Goal: Task Accomplishment & Management: Complete application form

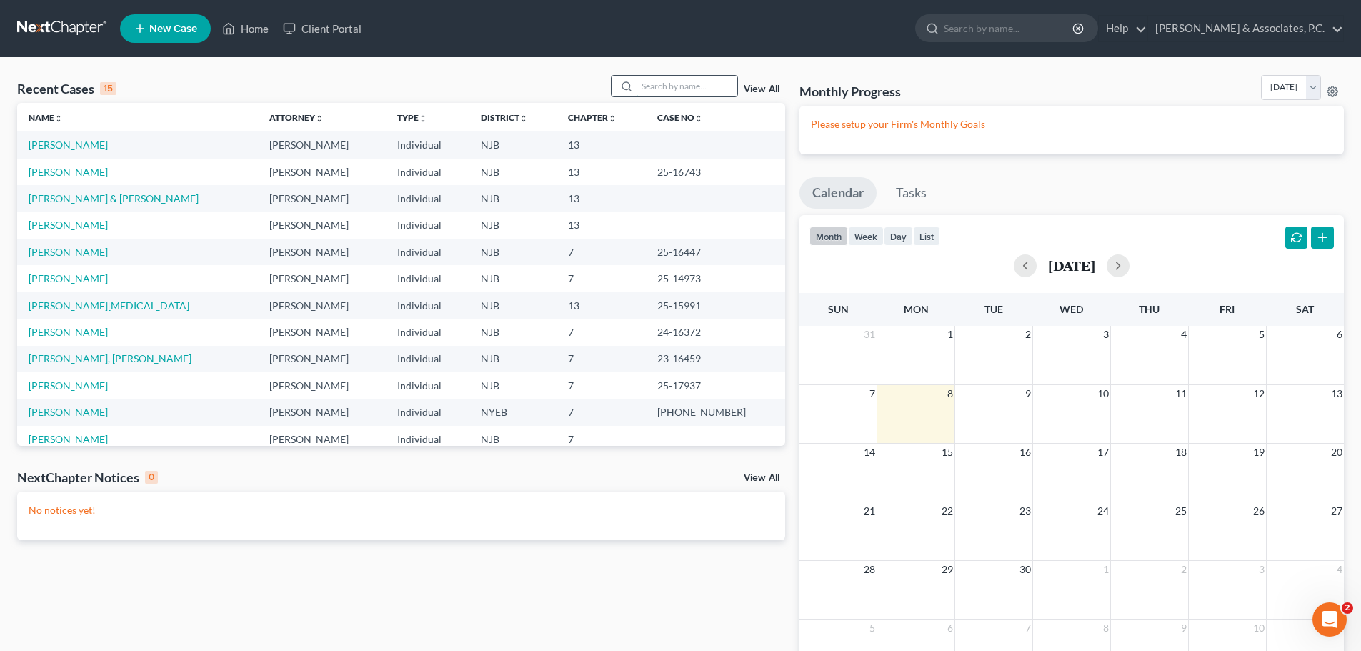
click at [688, 80] on input "search" at bounding box center [687, 86] width 100 height 21
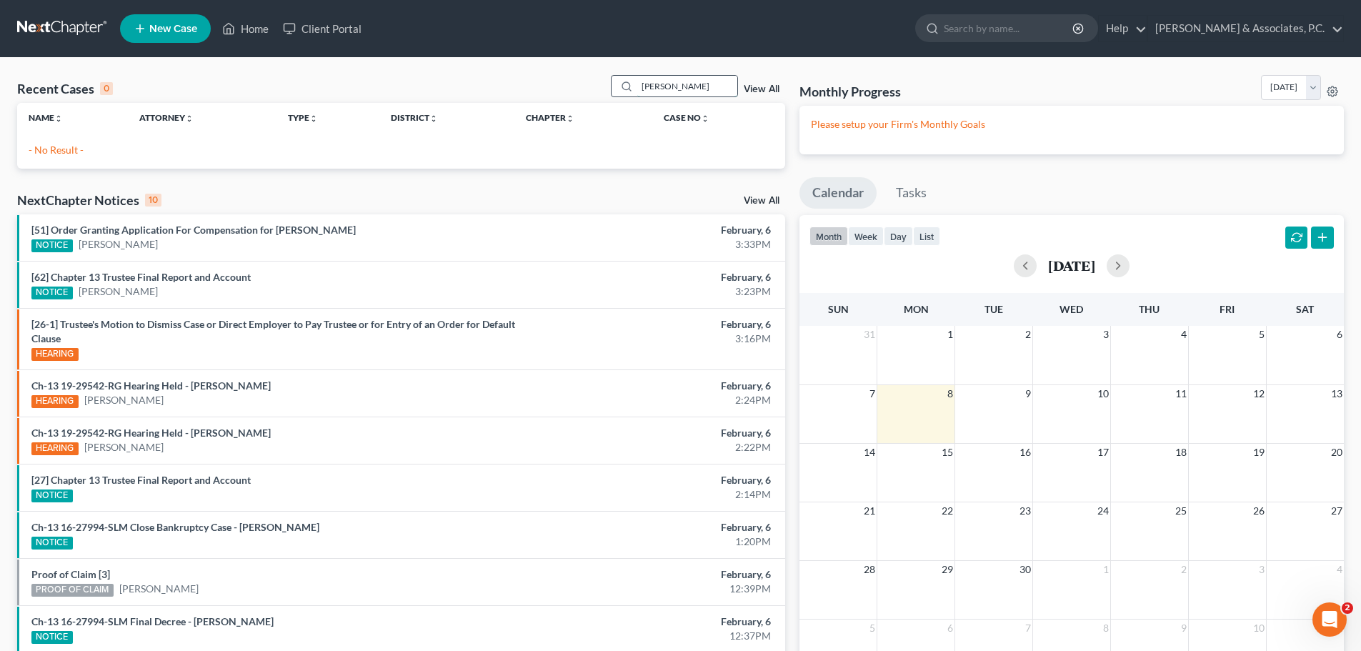
drag, startPoint x: 726, startPoint y: 88, endPoint x: 714, endPoint y: 89, distance: 11.5
click at [722, 89] on input "[PERSON_NAME]" at bounding box center [687, 86] width 100 height 21
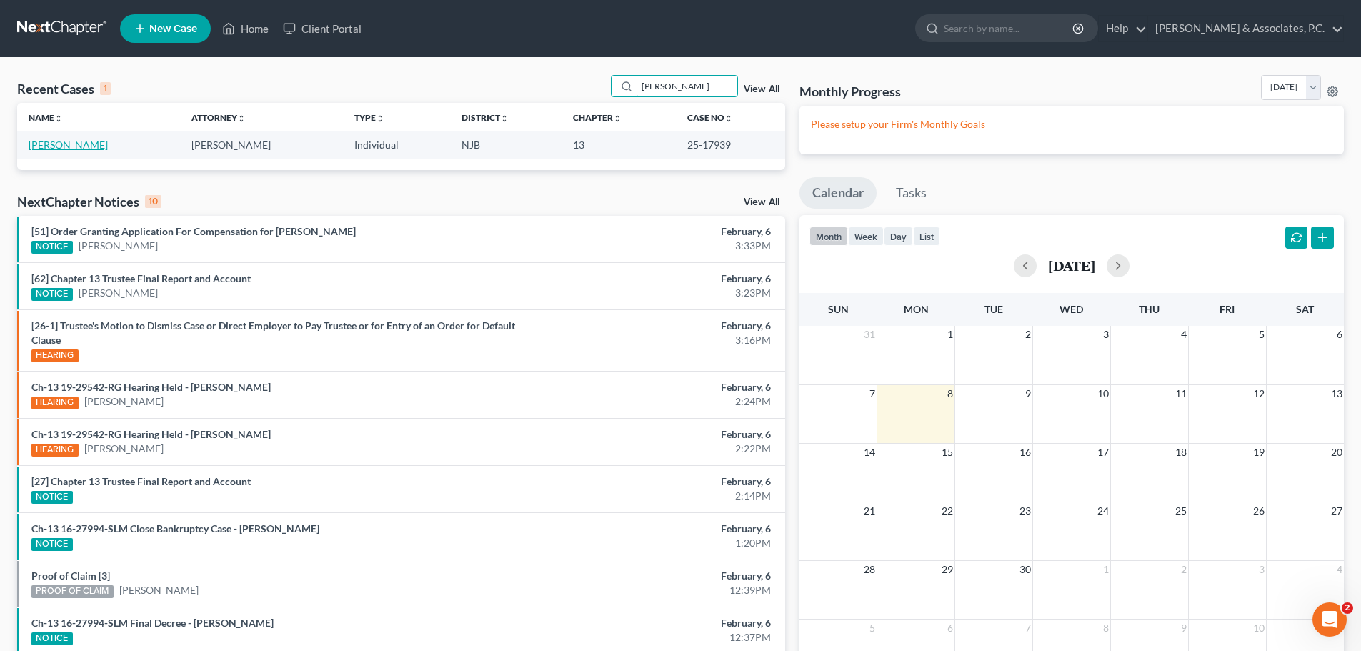
type input "[PERSON_NAME]"
drag, startPoint x: 55, startPoint y: 145, endPoint x: 271, endPoint y: 188, distance: 220.0
click at [55, 144] on link "[PERSON_NAME]" at bounding box center [68, 145] width 79 height 12
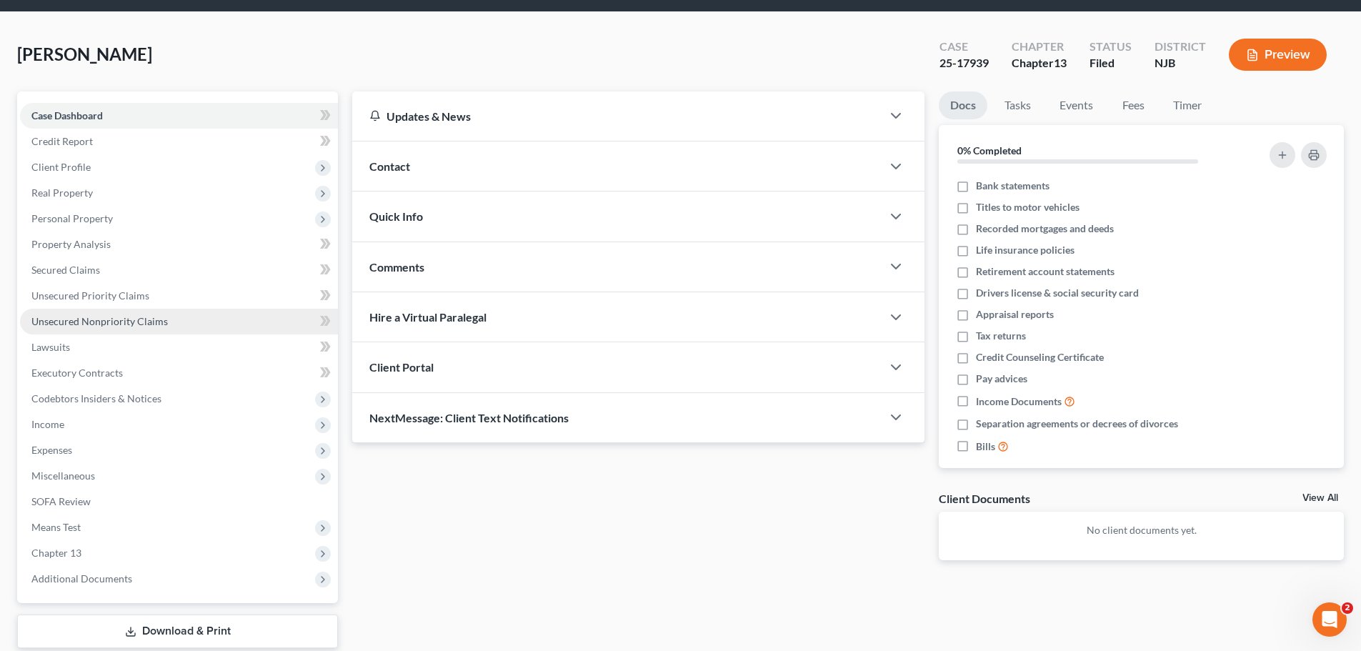
scroll to position [71, 0]
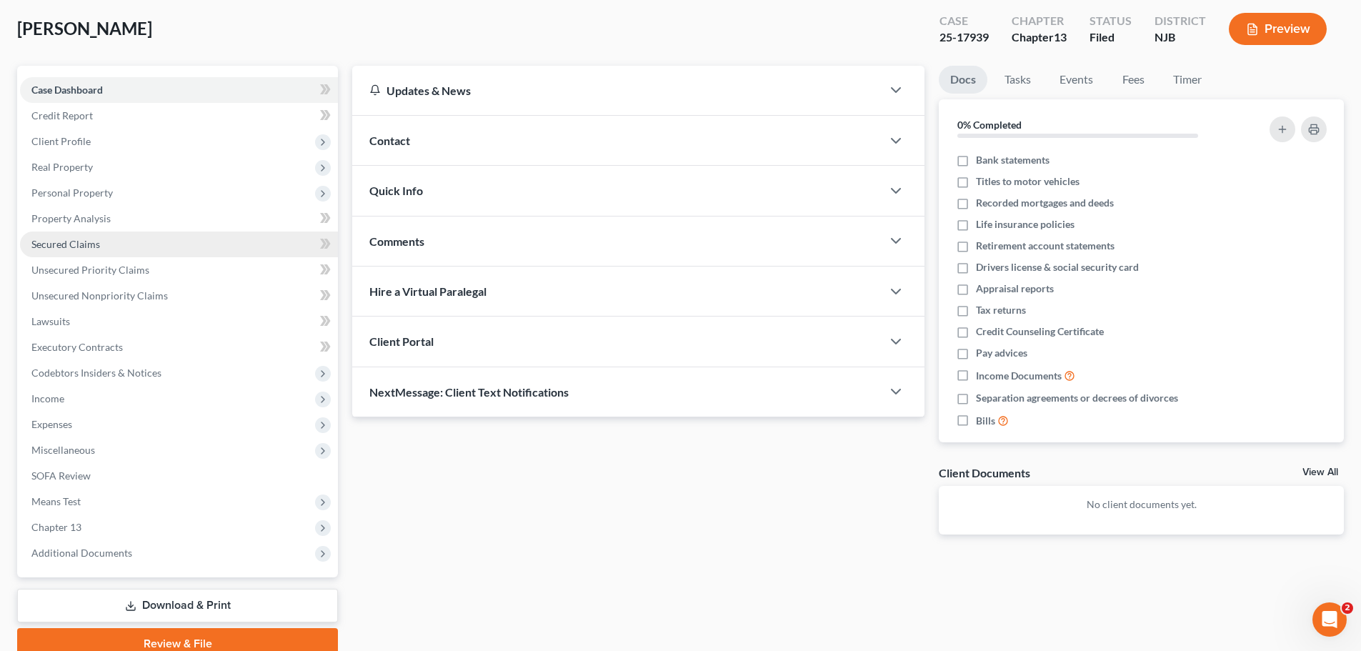
click at [73, 244] on span "Secured Claims" at bounding box center [65, 244] width 69 height 12
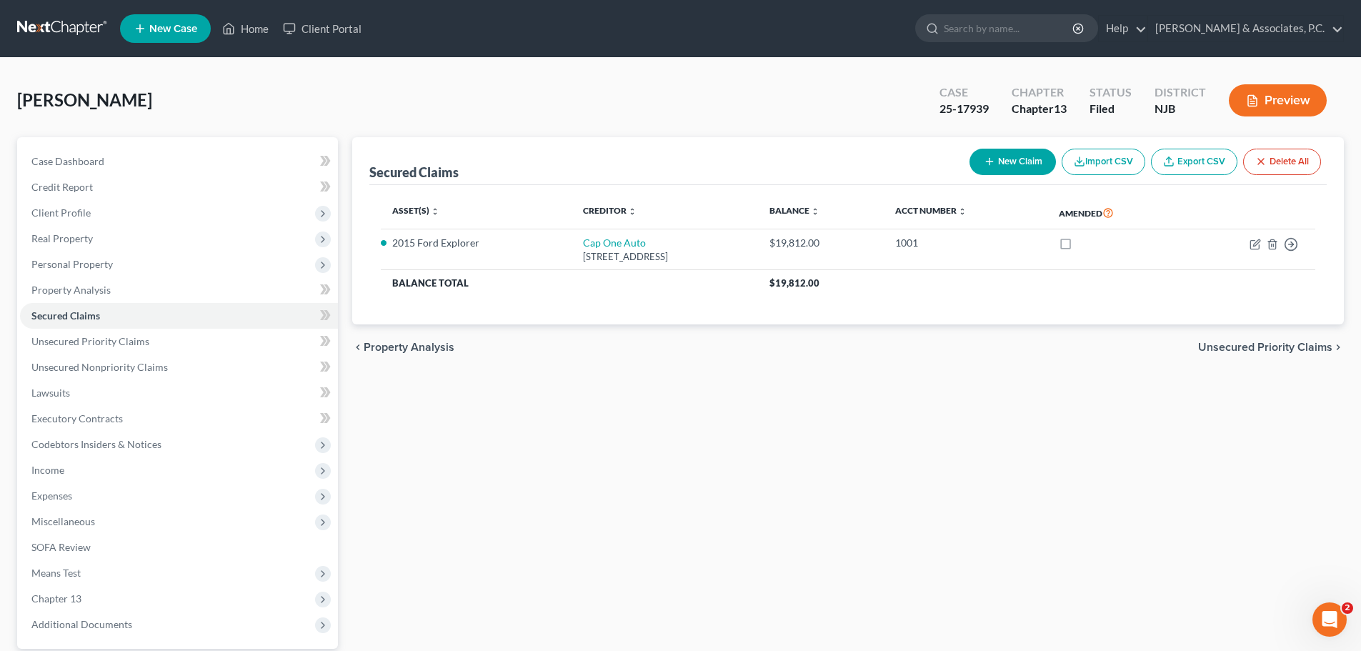
click at [1252, 345] on span "Unsecured Priority Claims" at bounding box center [1265, 347] width 134 height 11
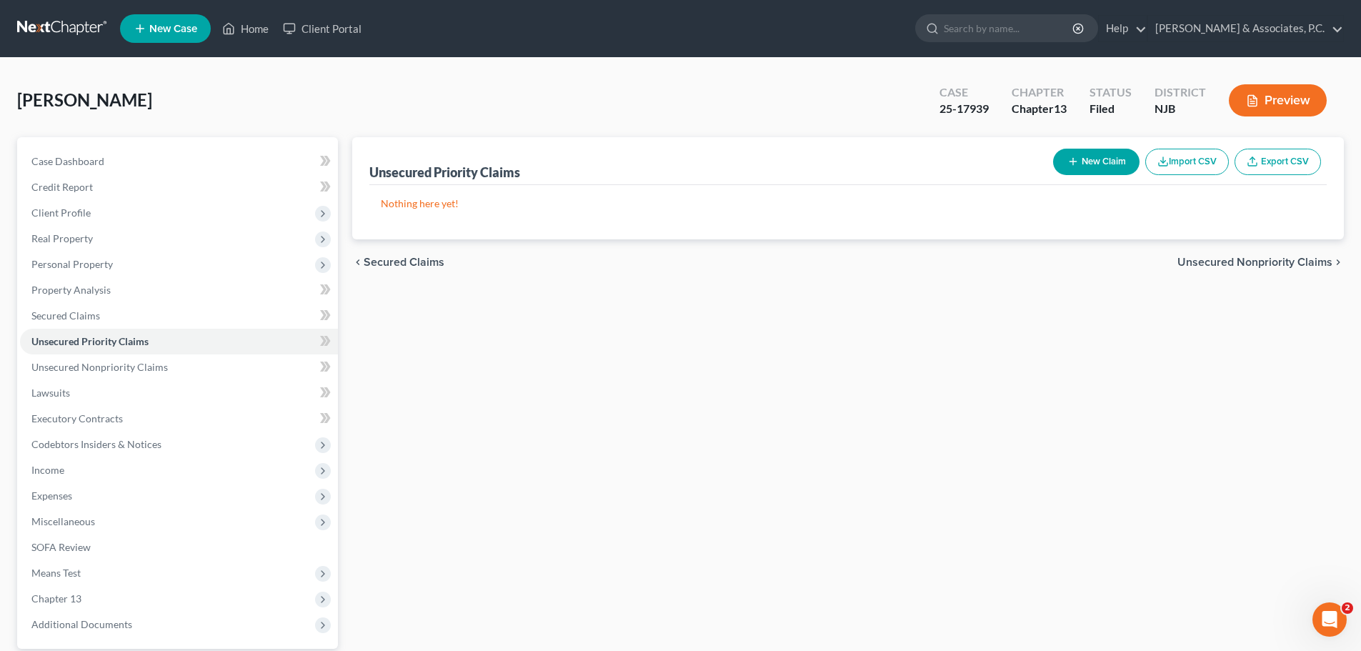
click at [1231, 264] on span "Unsecured Nonpriority Claims" at bounding box center [1254, 261] width 155 height 11
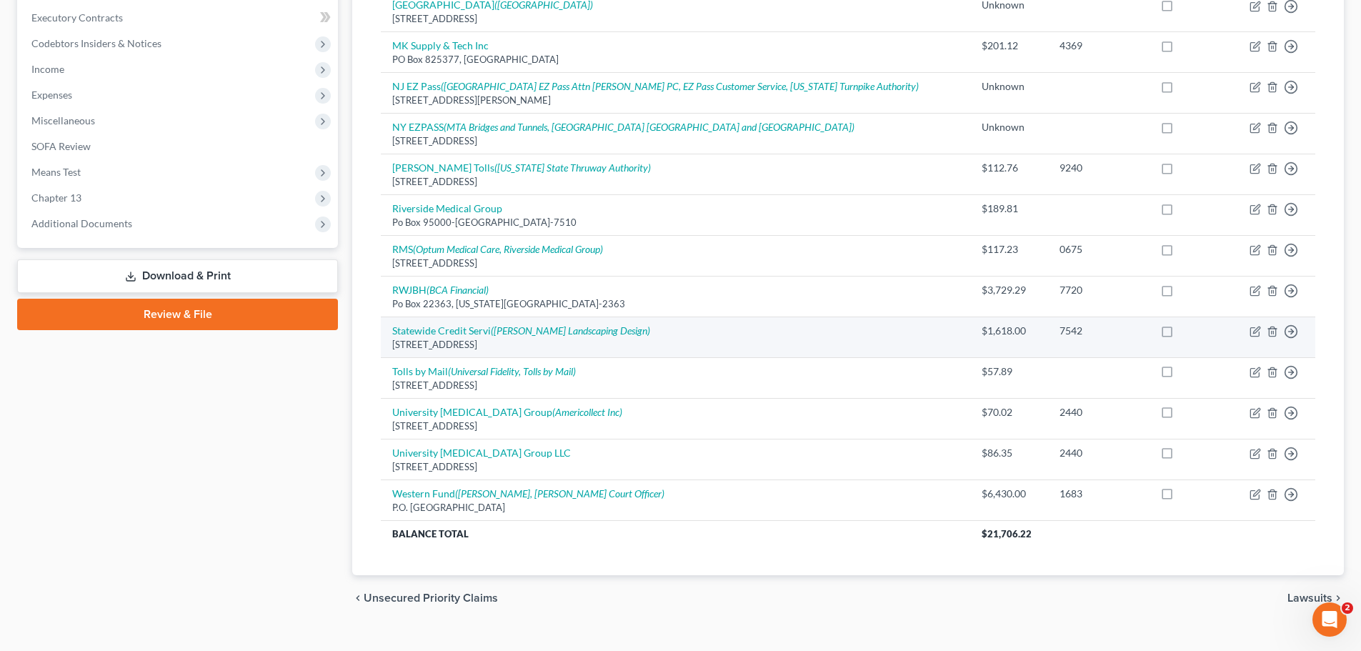
scroll to position [425, 0]
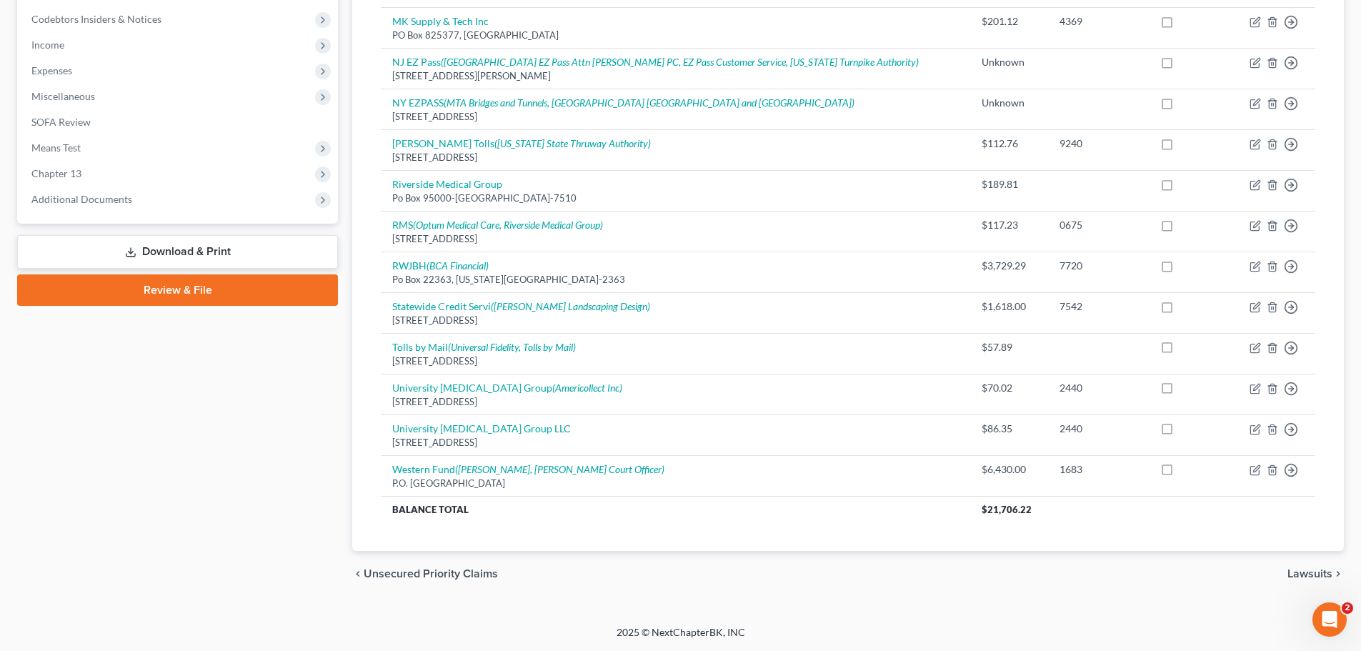
click at [1297, 573] on span "Lawsuits" at bounding box center [1309, 573] width 45 height 11
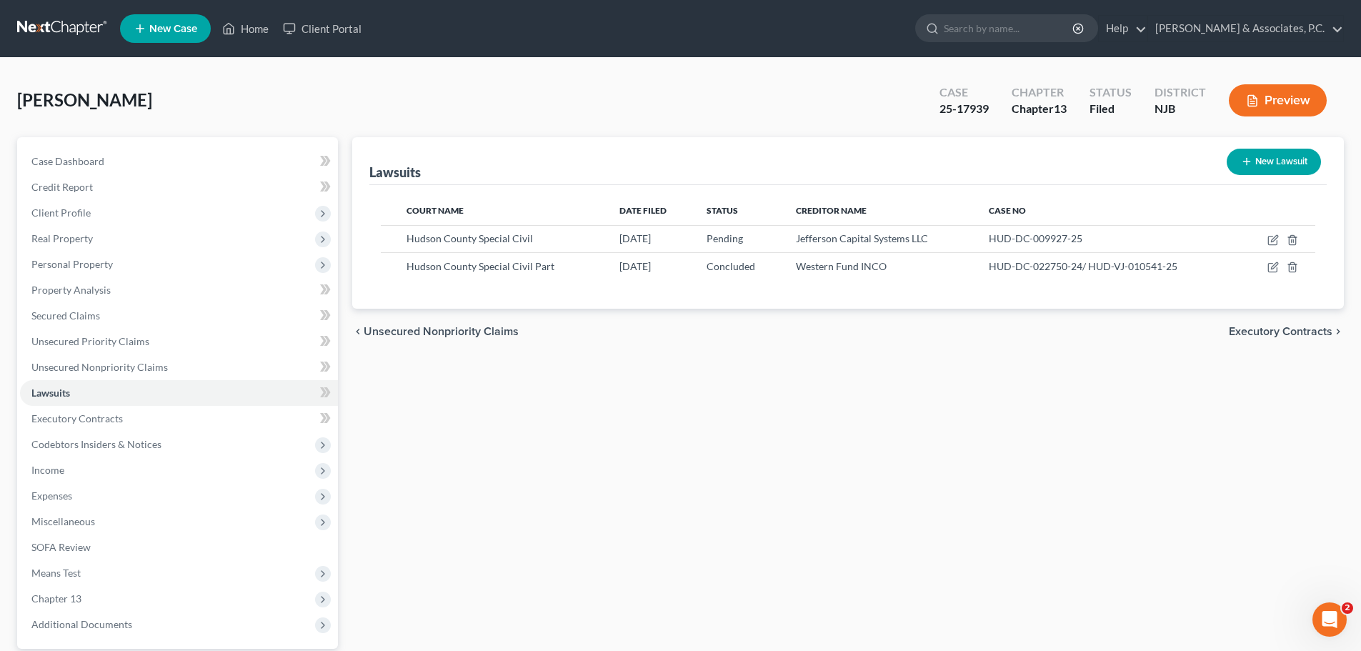
click at [1275, 329] on span "Executory Contracts" at bounding box center [1281, 331] width 104 height 11
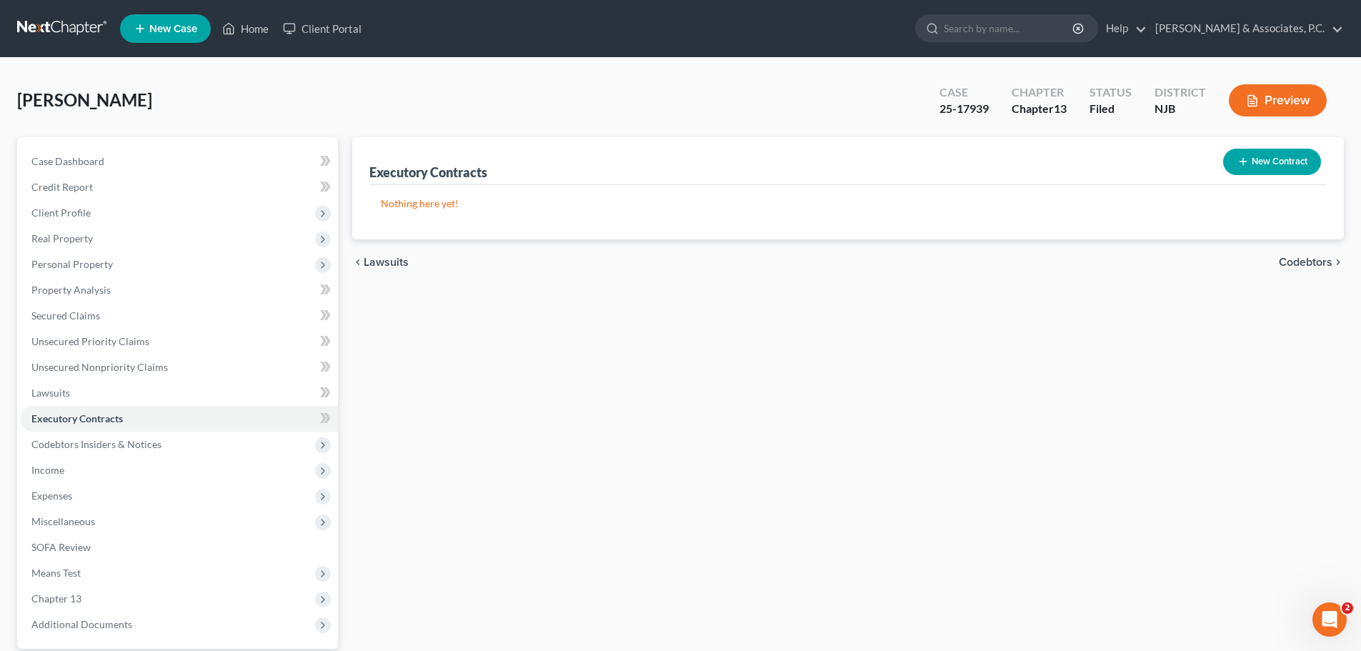
click at [1297, 261] on span "Codebtors" at bounding box center [1306, 261] width 54 height 11
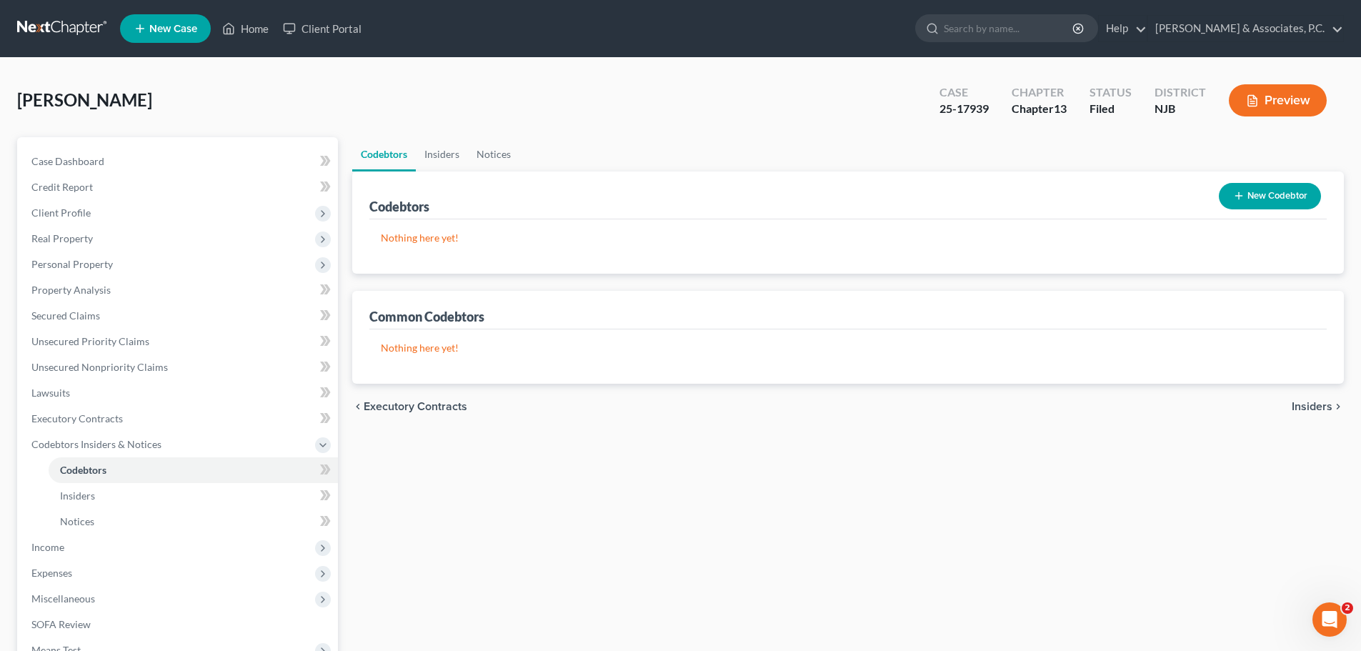
drag, startPoint x: 1315, startPoint y: 405, endPoint x: 1305, endPoint y: 402, distance: 10.4
click at [1314, 406] on span "Insiders" at bounding box center [1312, 406] width 41 height 11
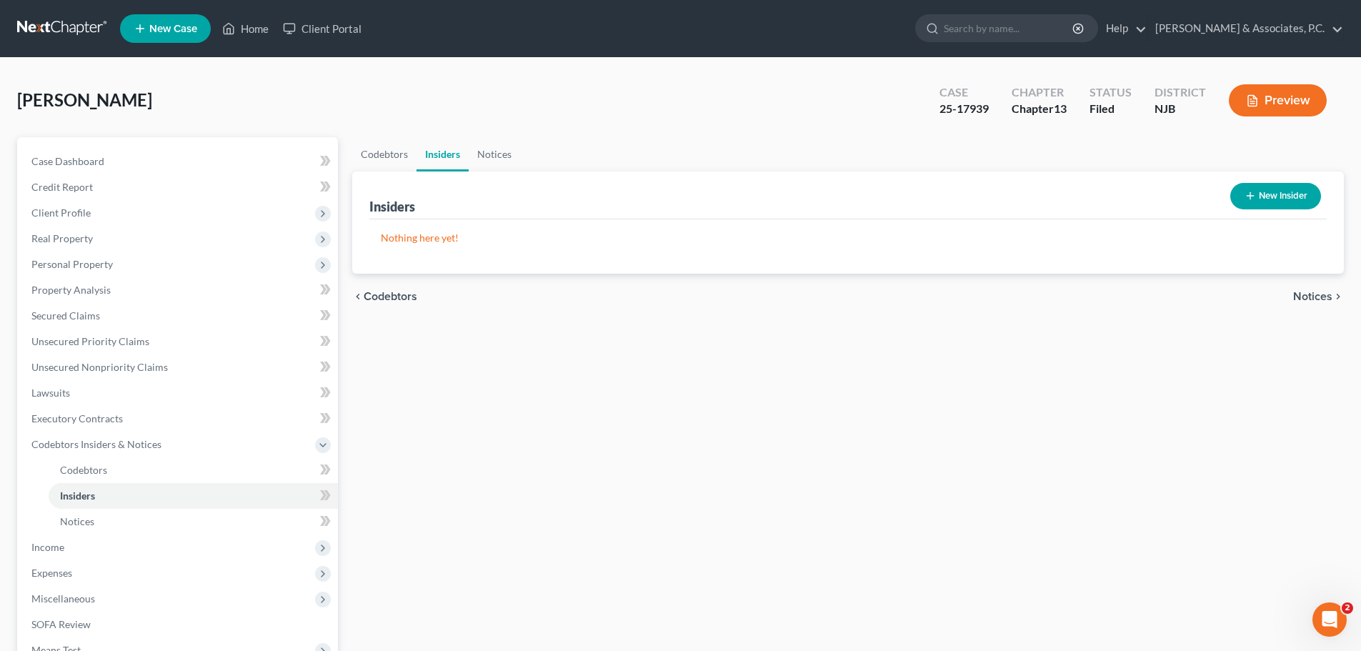
click at [1297, 293] on span "Notices" at bounding box center [1312, 296] width 39 height 11
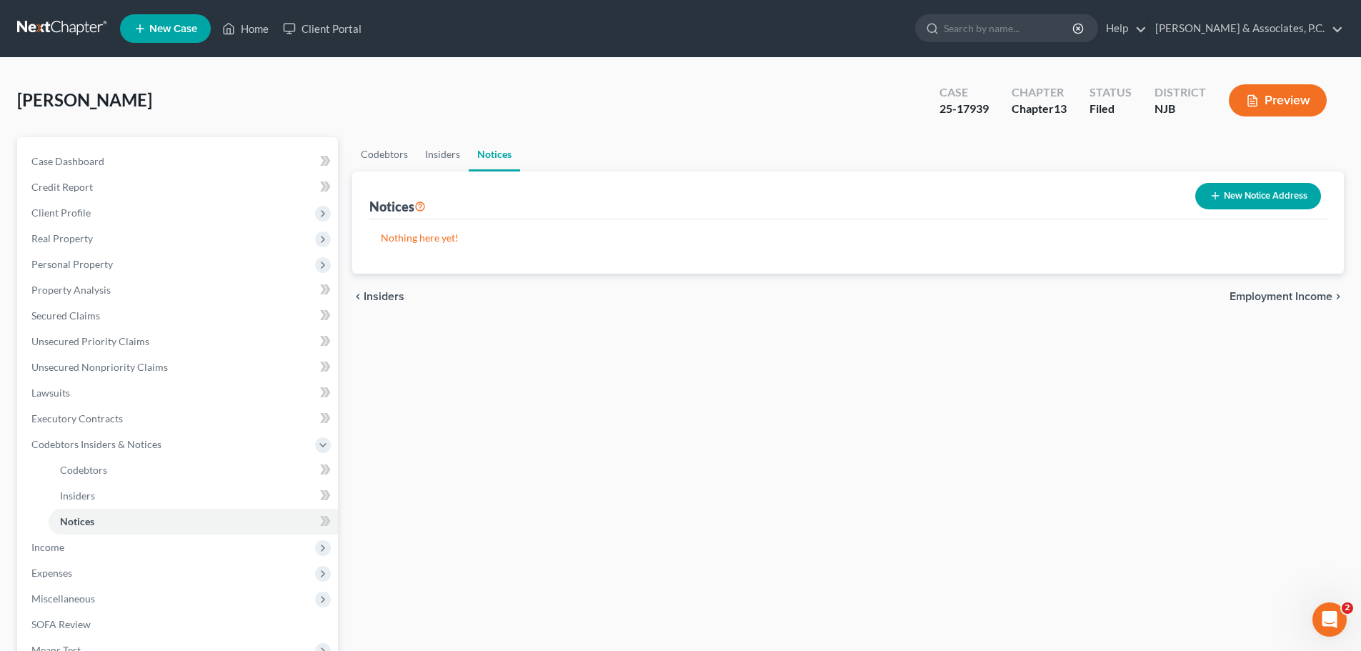
click at [1292, 291] on span "Employment Income" at bounding box center [1281, 296] width 103 height 11
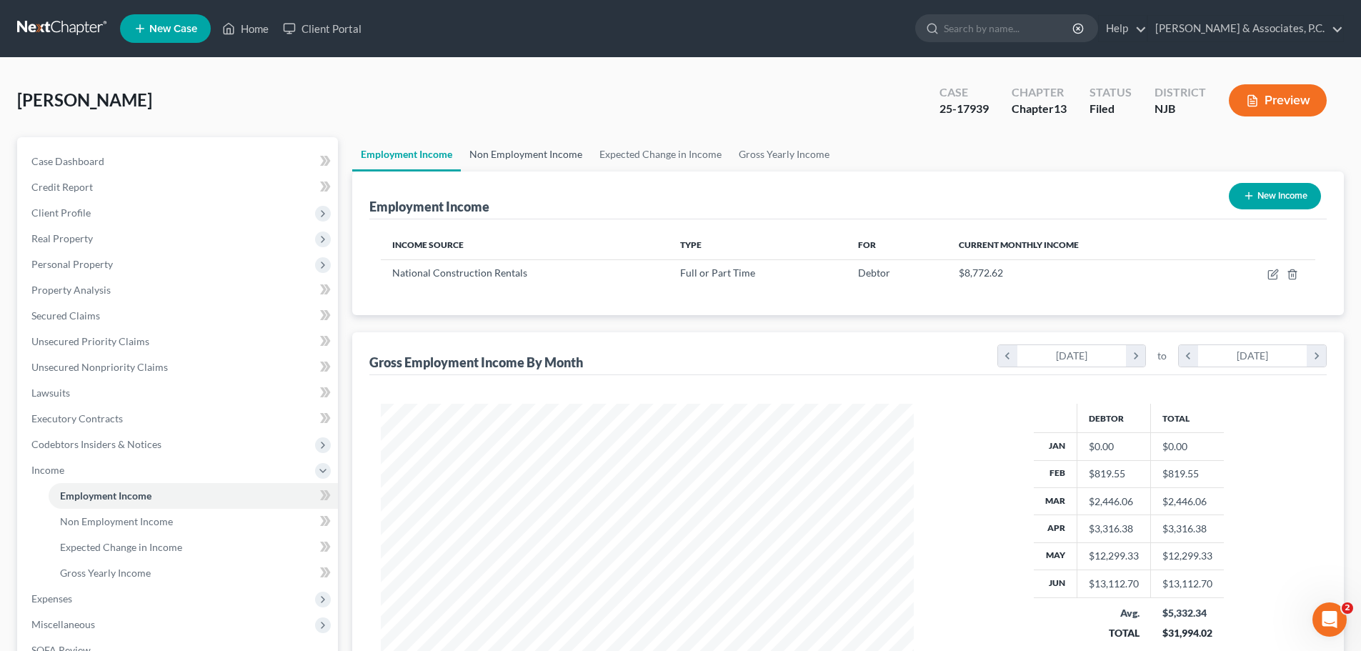
click at [513, 155] on link "Non Employment Income" at bounding box center [526, 154] width 130 height 34
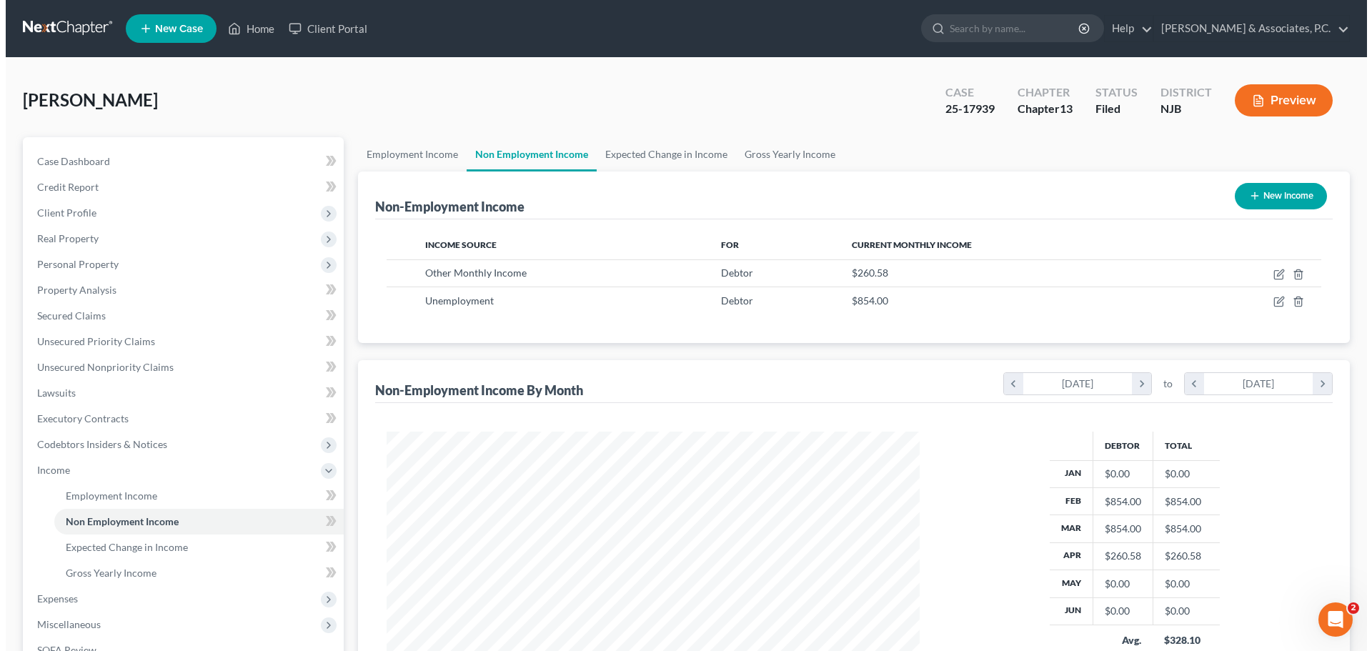
scroll to position [266, 562]
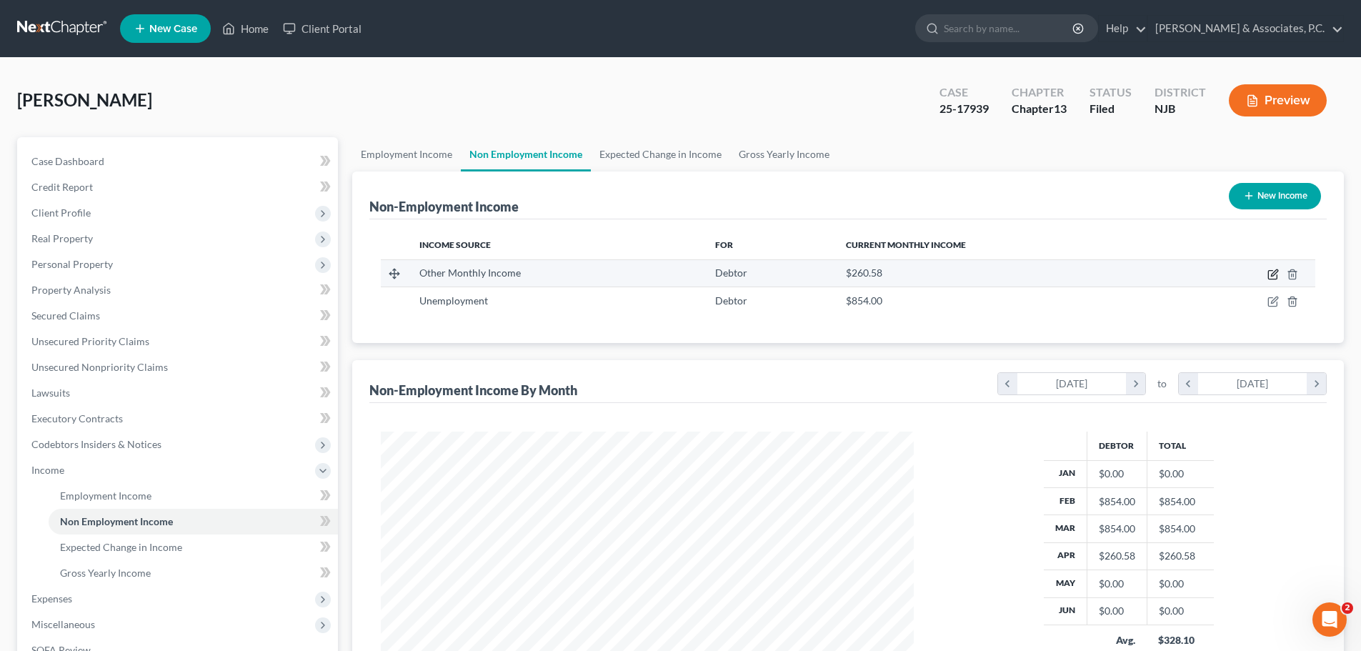
click at [1271, 271] on icon "button" at bounding box center [1272, 274] width 11 height 11
select select "13"
select select "0"
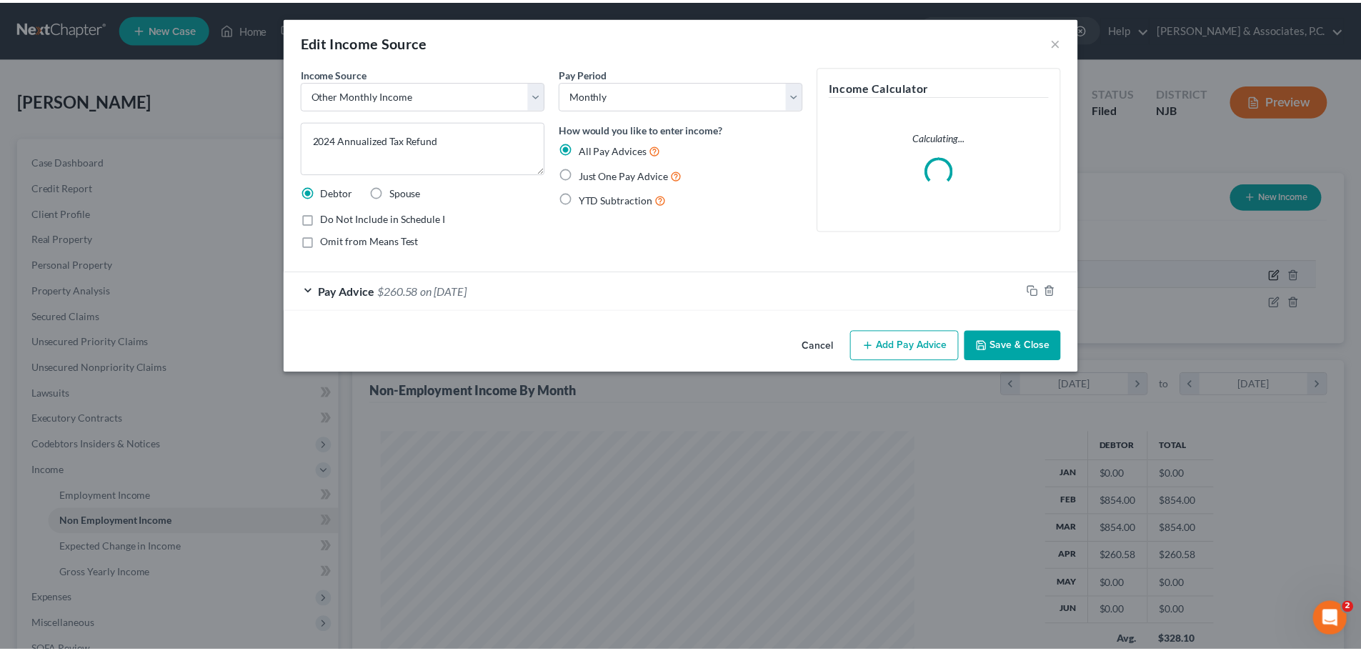
scroll to position [269, 567]
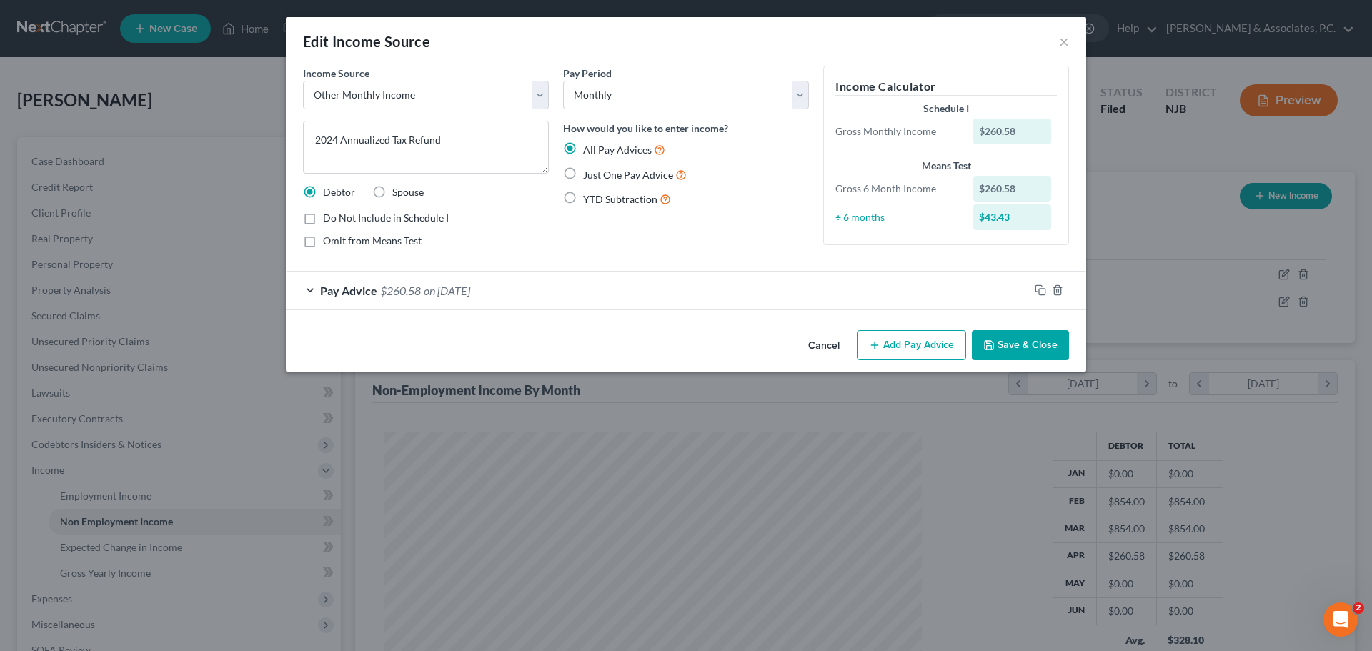
click at [837, 344] on button "Cancel" at bounding box center [824, 346] width 54 height 29
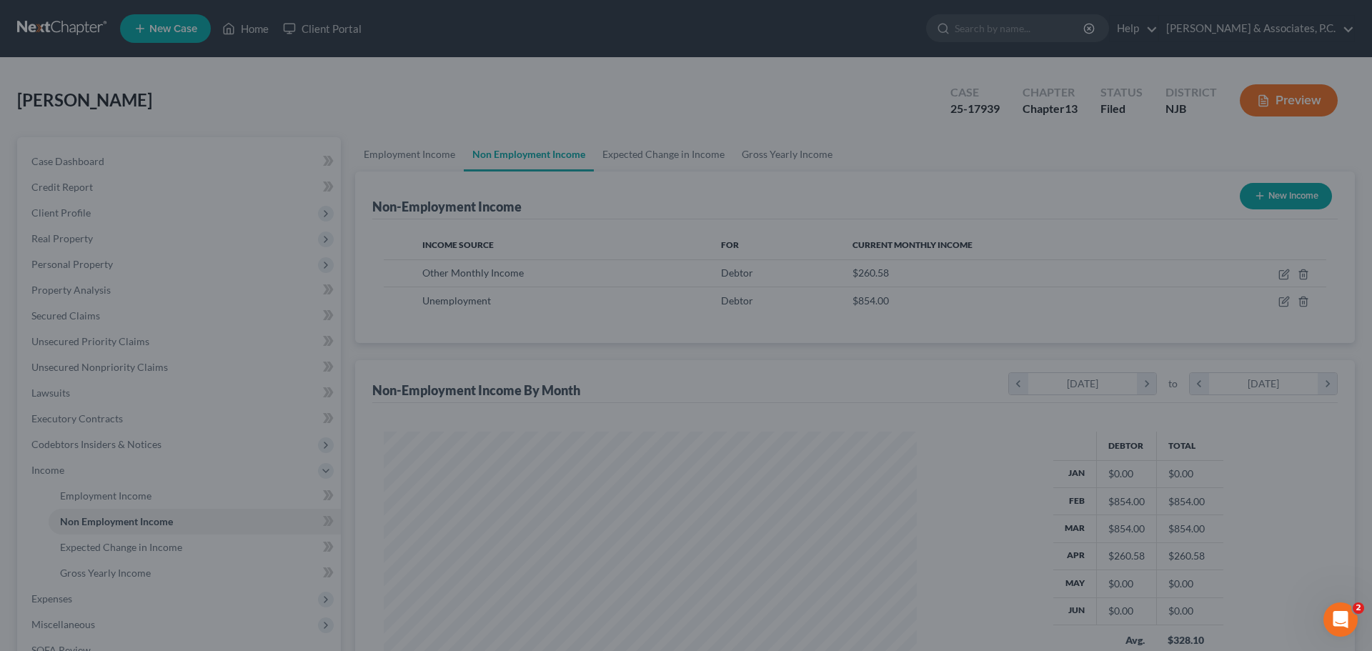
scroll to position [714197, 713902]
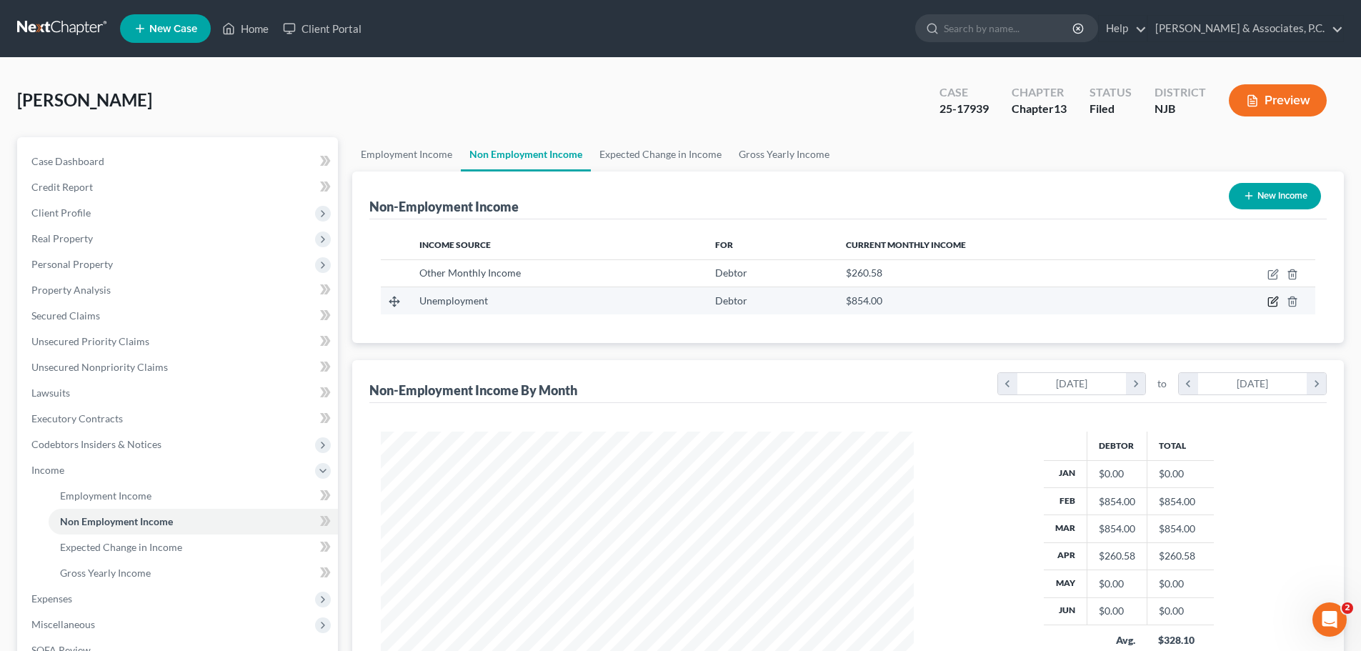
click at [1273, 302] on icon "button" at bounding box center [1272, 301] width 11 height 11
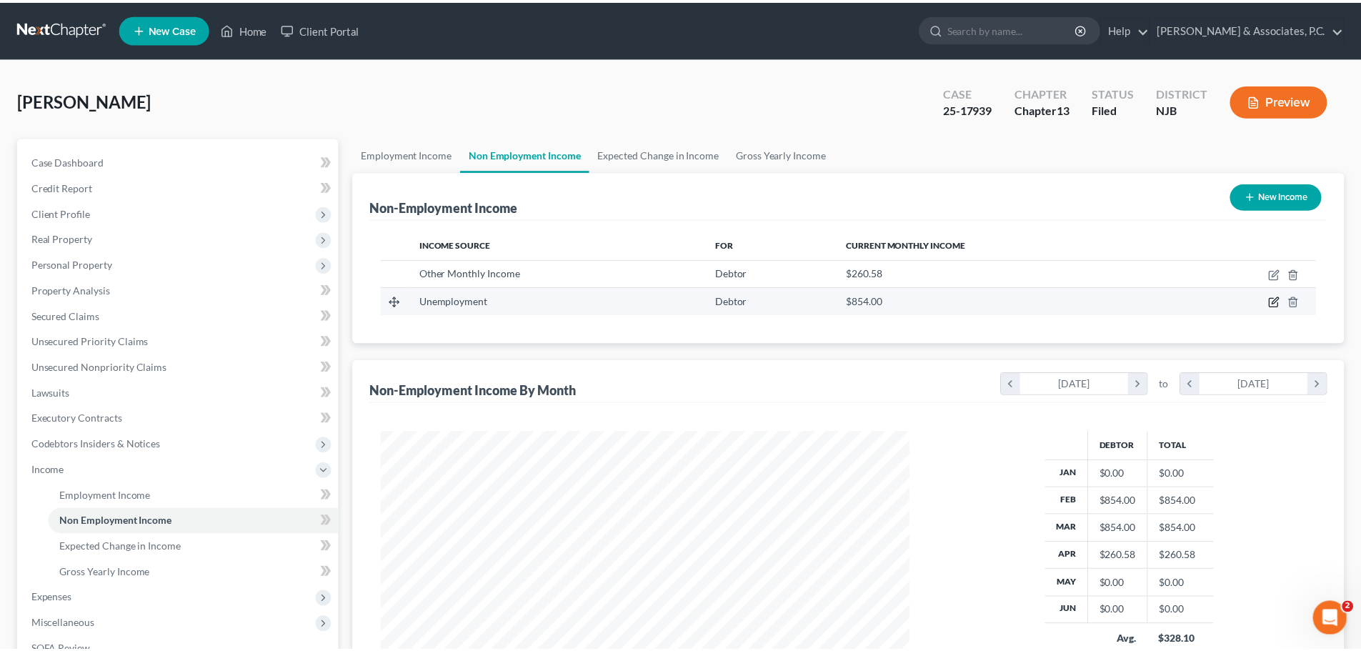
scroll to position [269, 567]
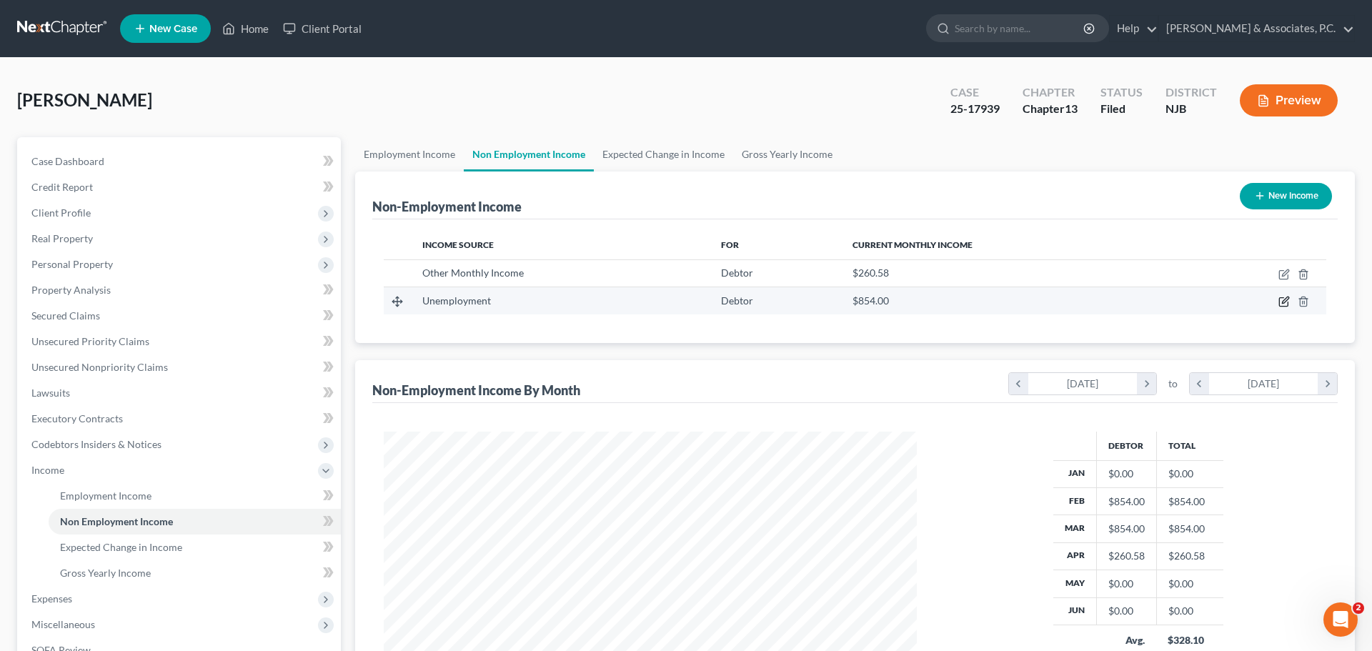
select select "0"
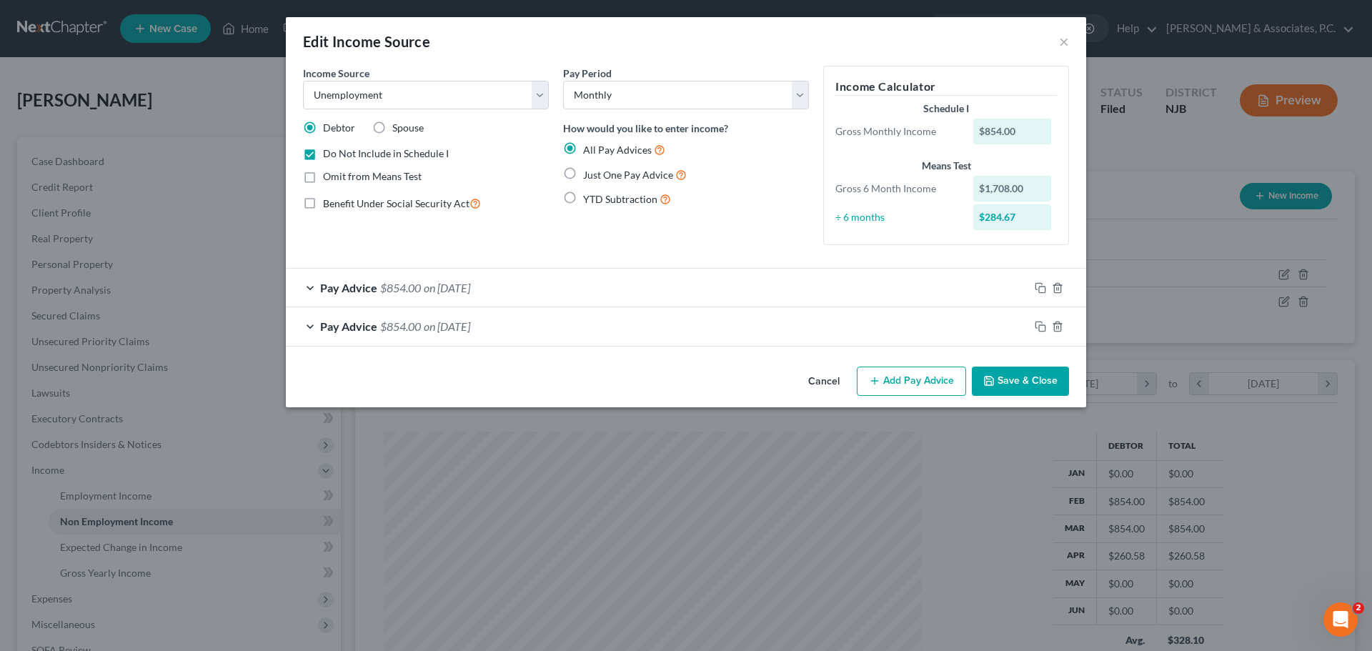
click at [819, 369] on button "Cancel" at bounding box center [824, 382] width 54 height 29
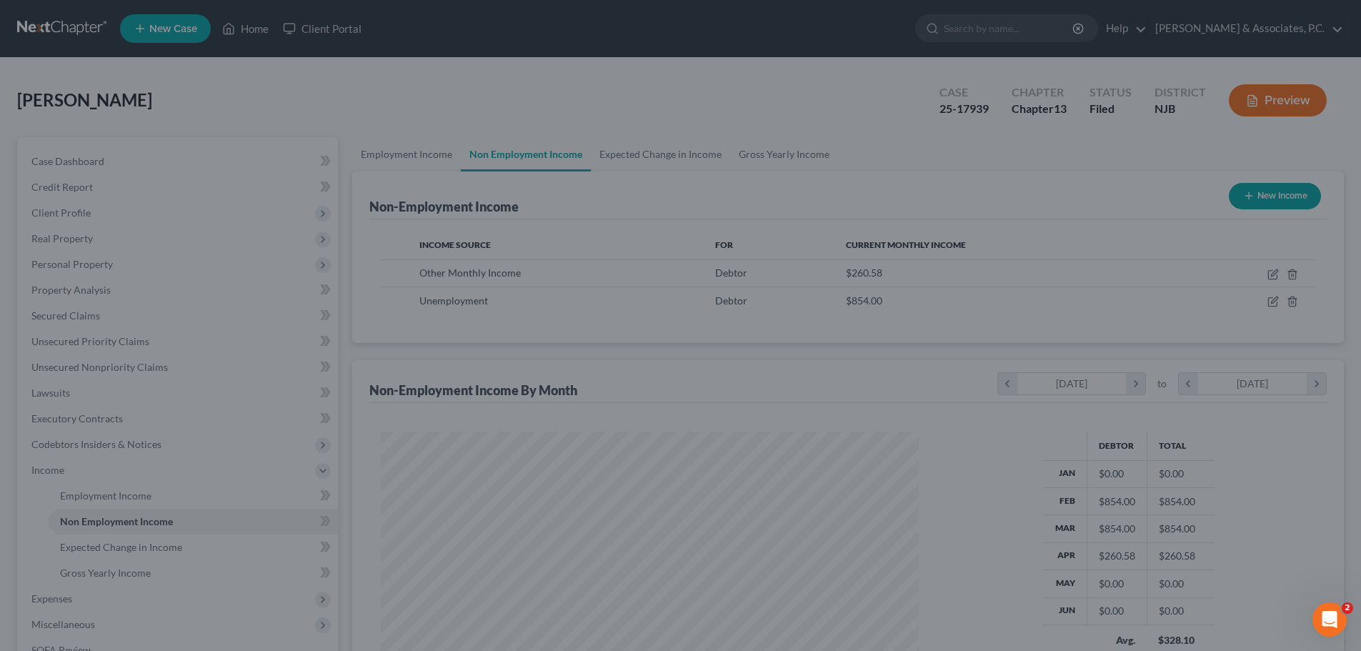
scroll to position [714197, 713902]
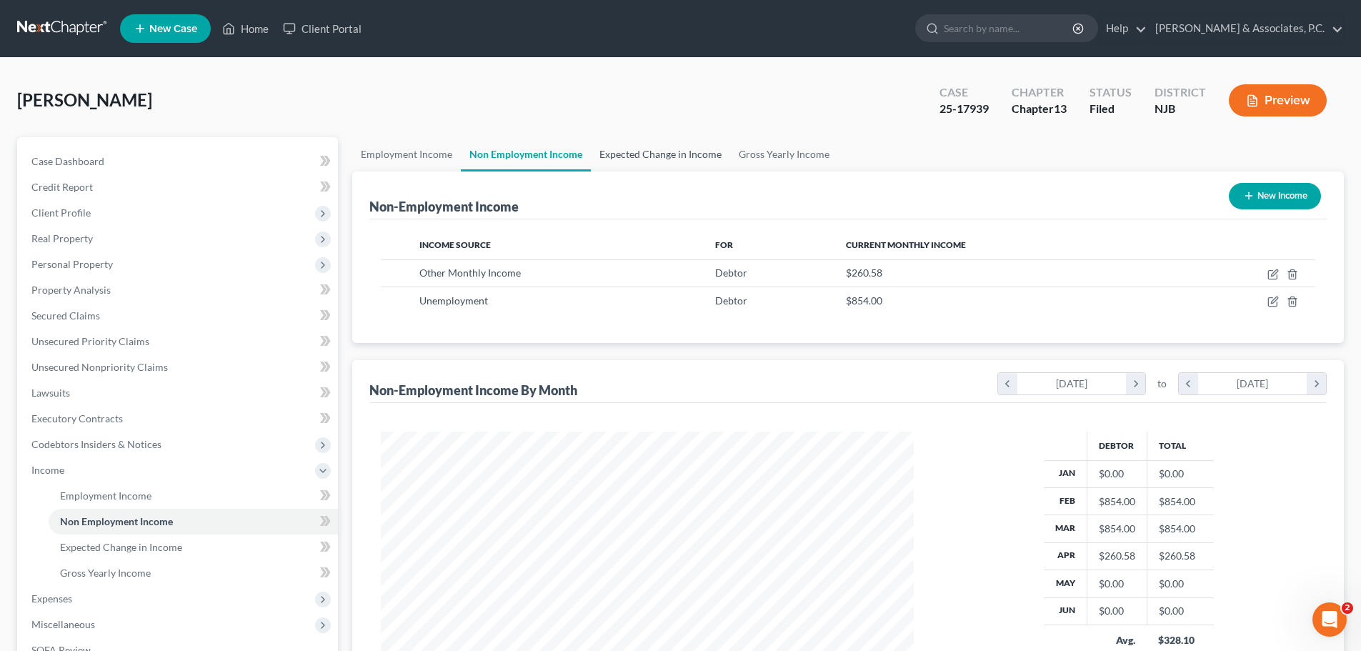
click at [630, 150] on link "Expected Change in Income" at bounding box center [660, 154] width 139 height 34
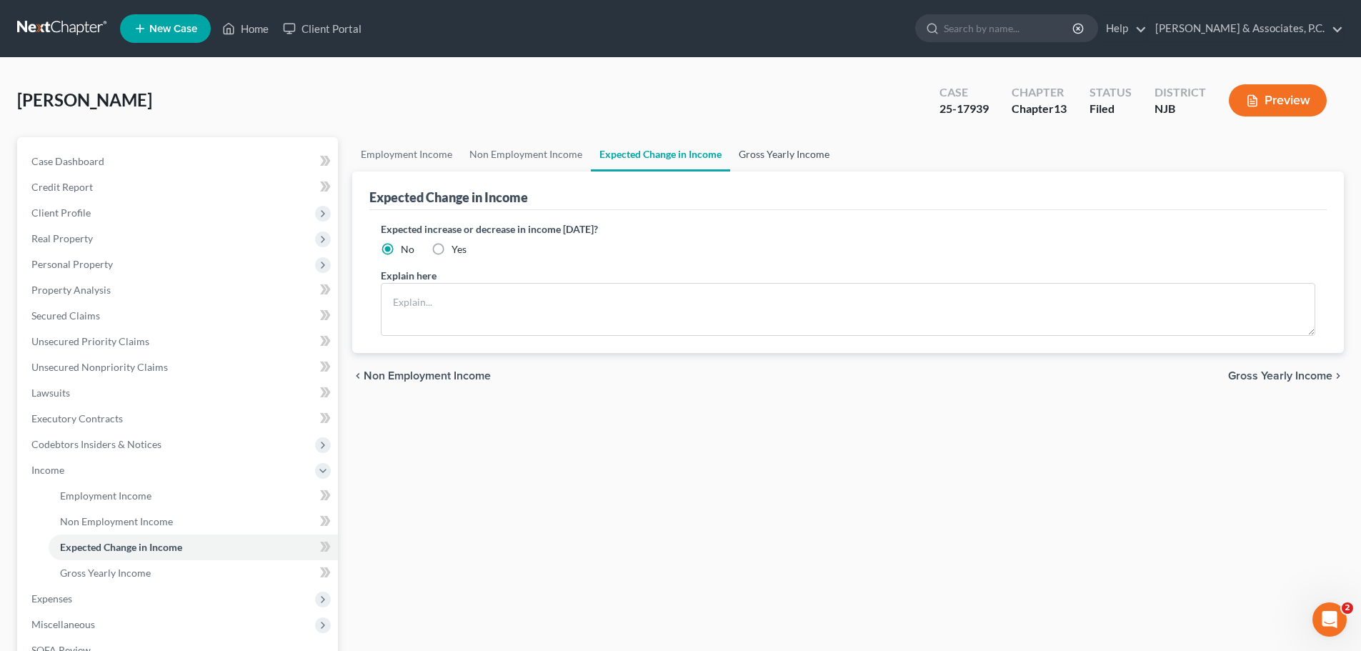
click at [774, 151] on link "Gross Yearly Income" at bounding box center [784, 154] width 108 height 34
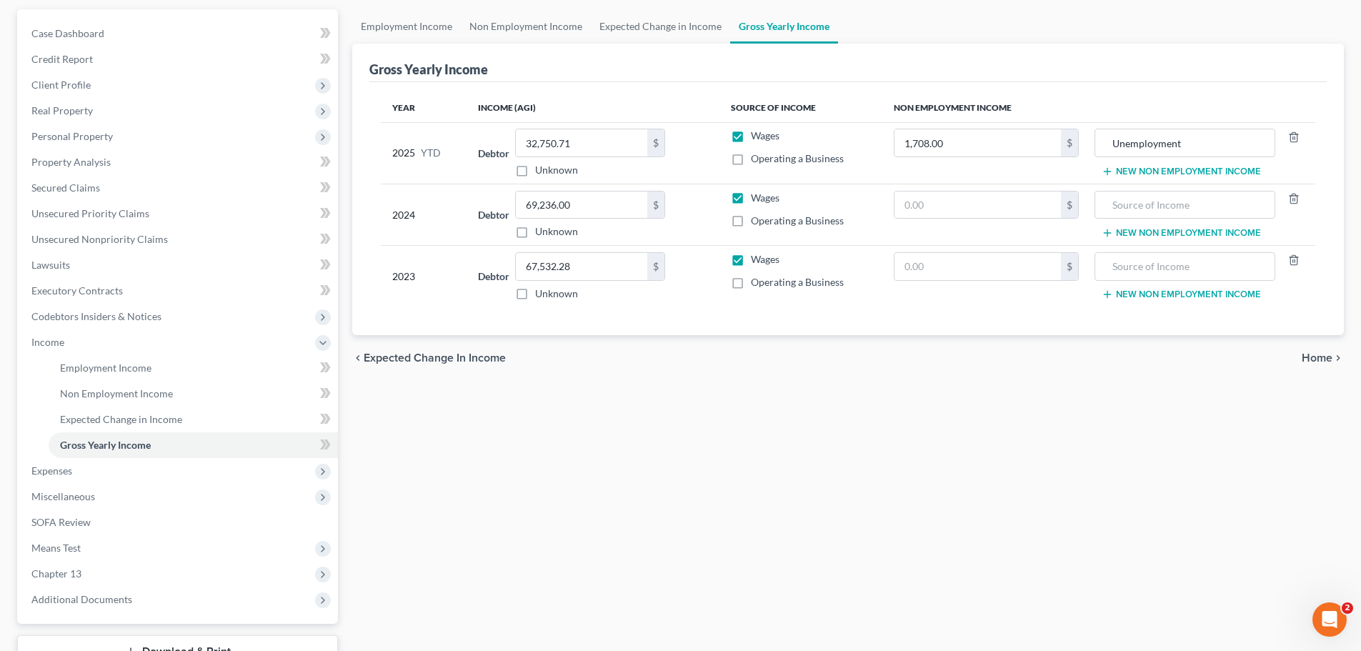
scroll to position [23, 0]
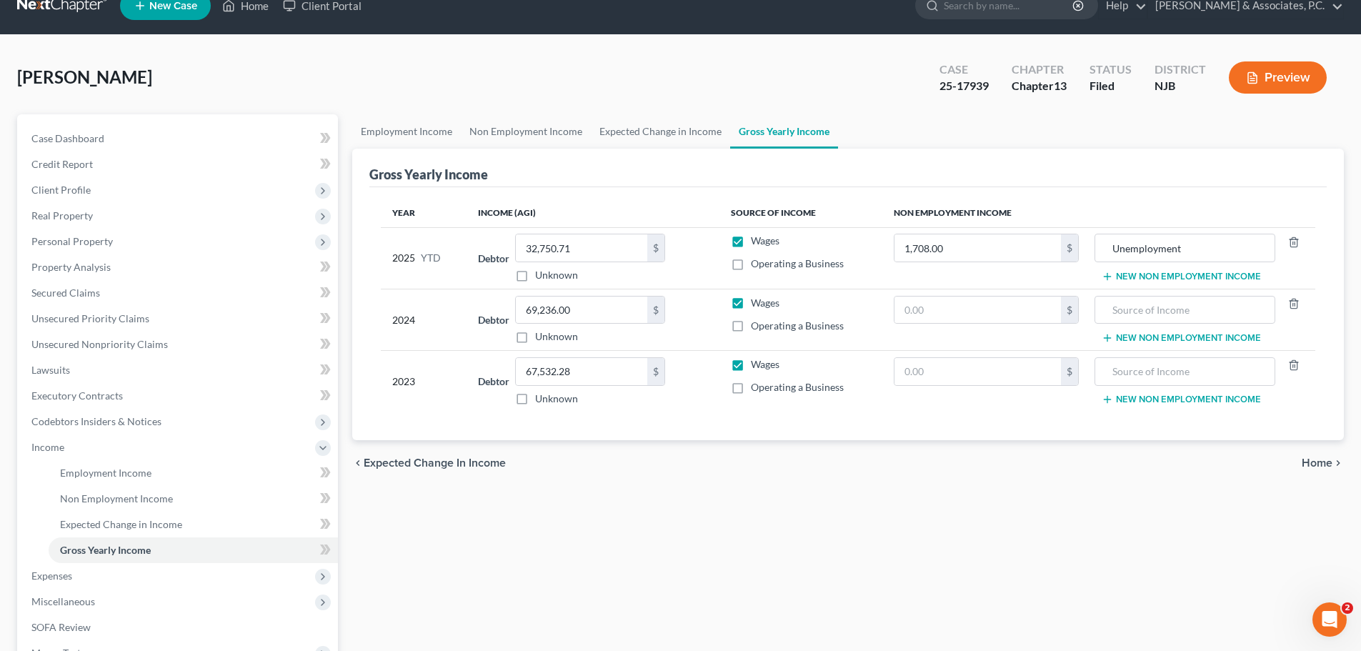
click at [1318, 469] on div "chevron_left Expected Change in Income Home chevron_right" at bounding box center [848, 463] width 992 height 46
click at [1315, 462] on span "Home" at bounding box center [1317, 462] width 31 height 11
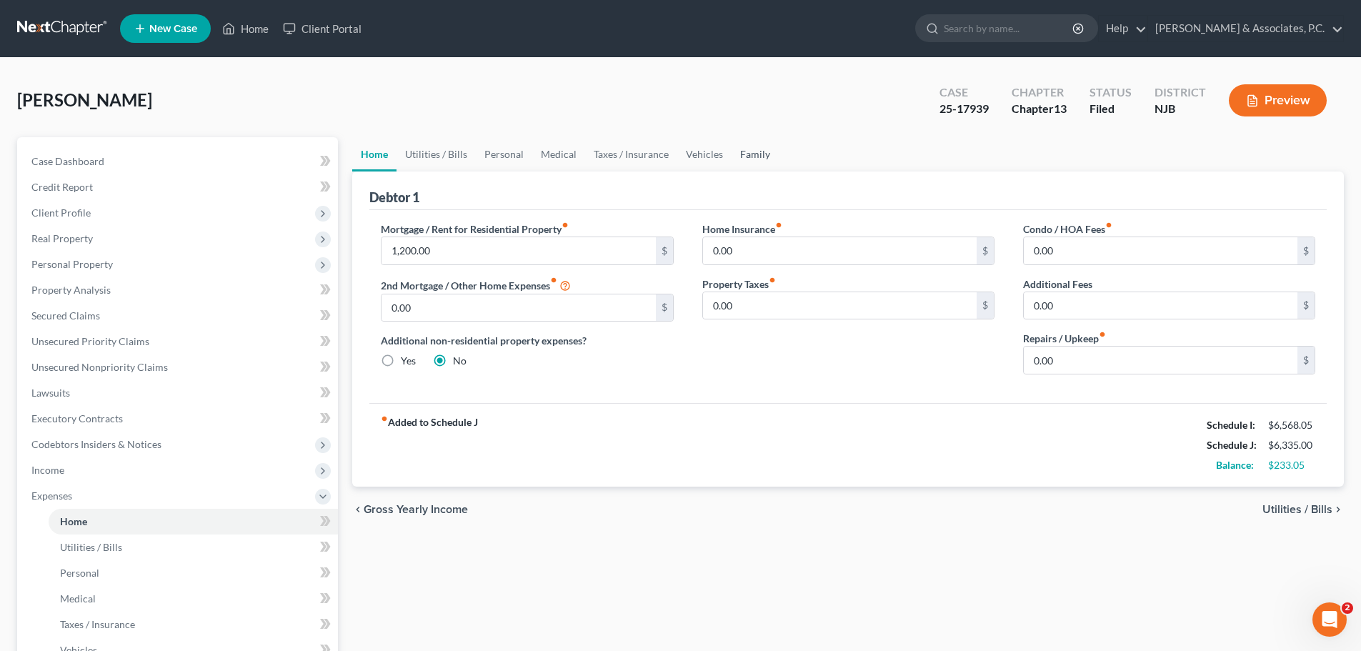
click at [762, 158] on link "Family" at bounding box center [755, 154] width 47 height 34
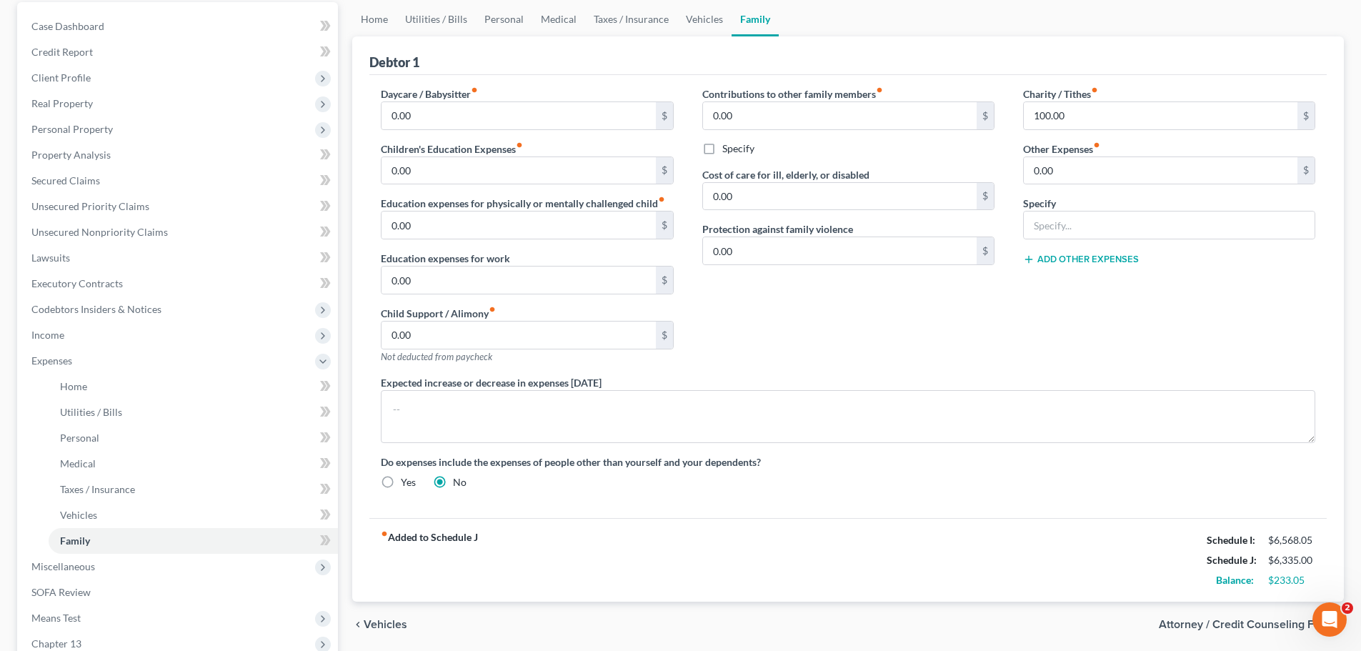
scroll to position [314, 0]
